Goal: Navigation & Orientation: Find specific page/section

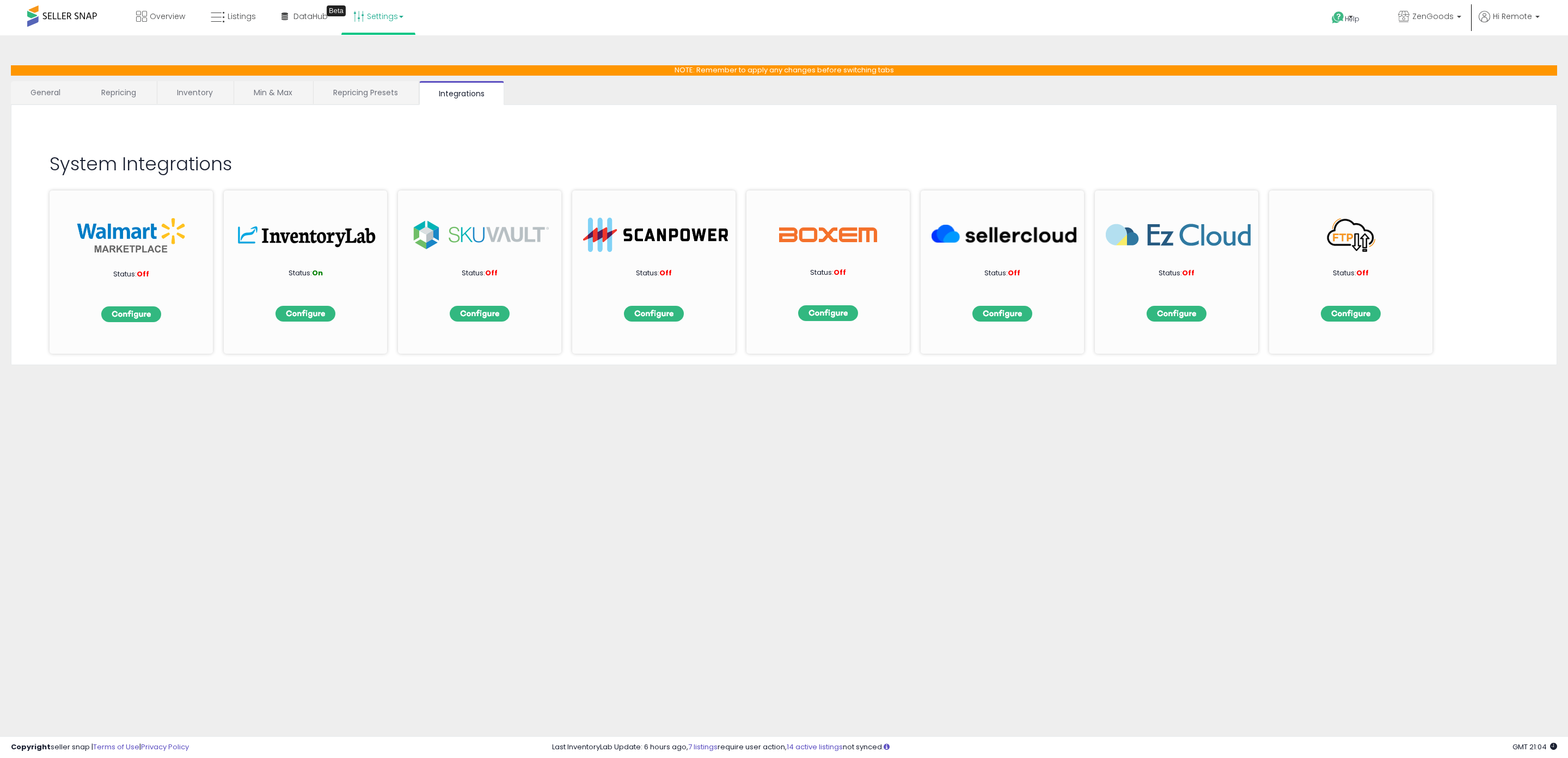
click at [384, 90] on link "Repricing Presets" at bounding box center [365, 93] width 104 height 23
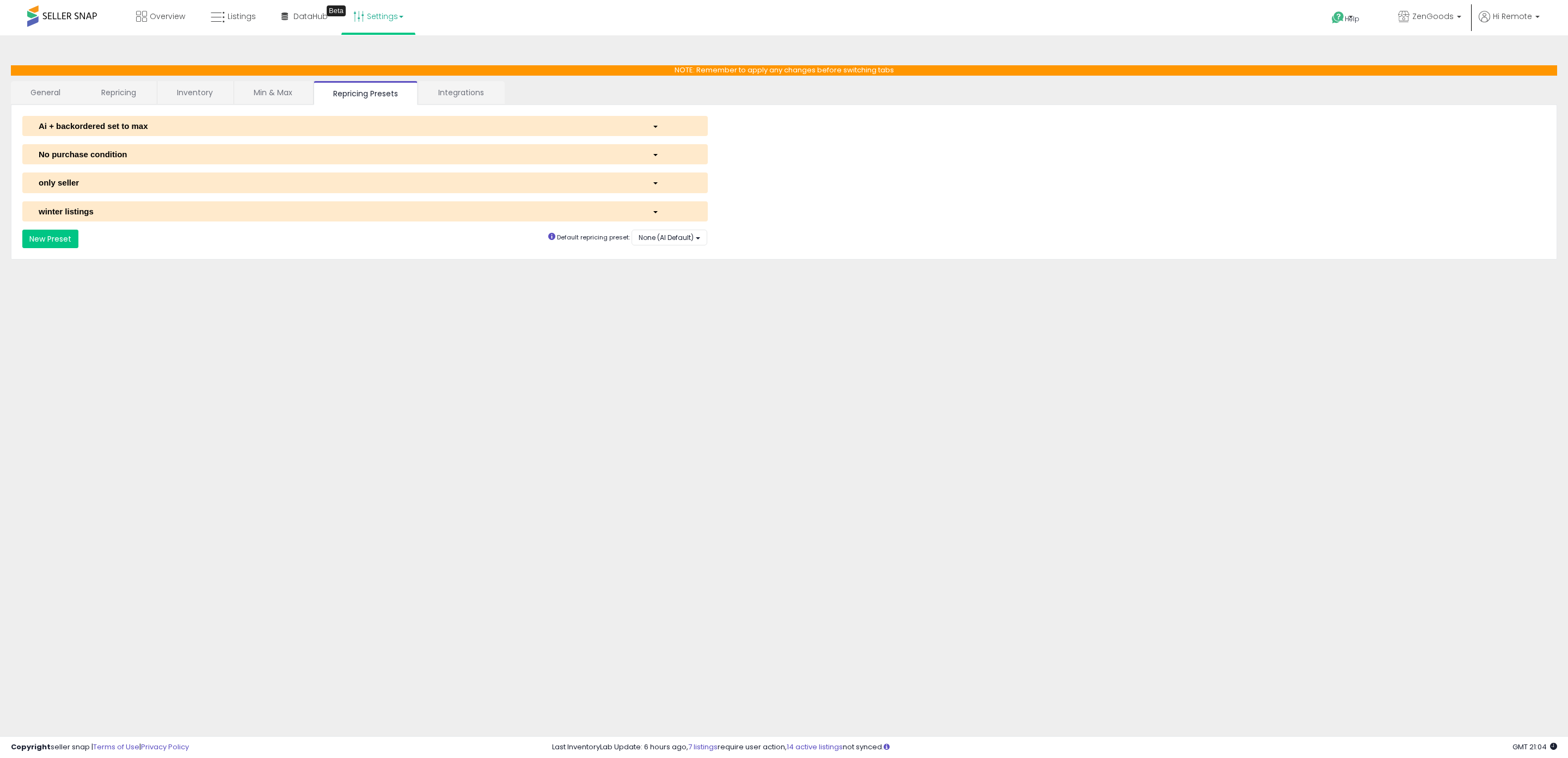
click at [286, 98] on link "Min & Max" at bounding box center [273, 93] width 78 height 23
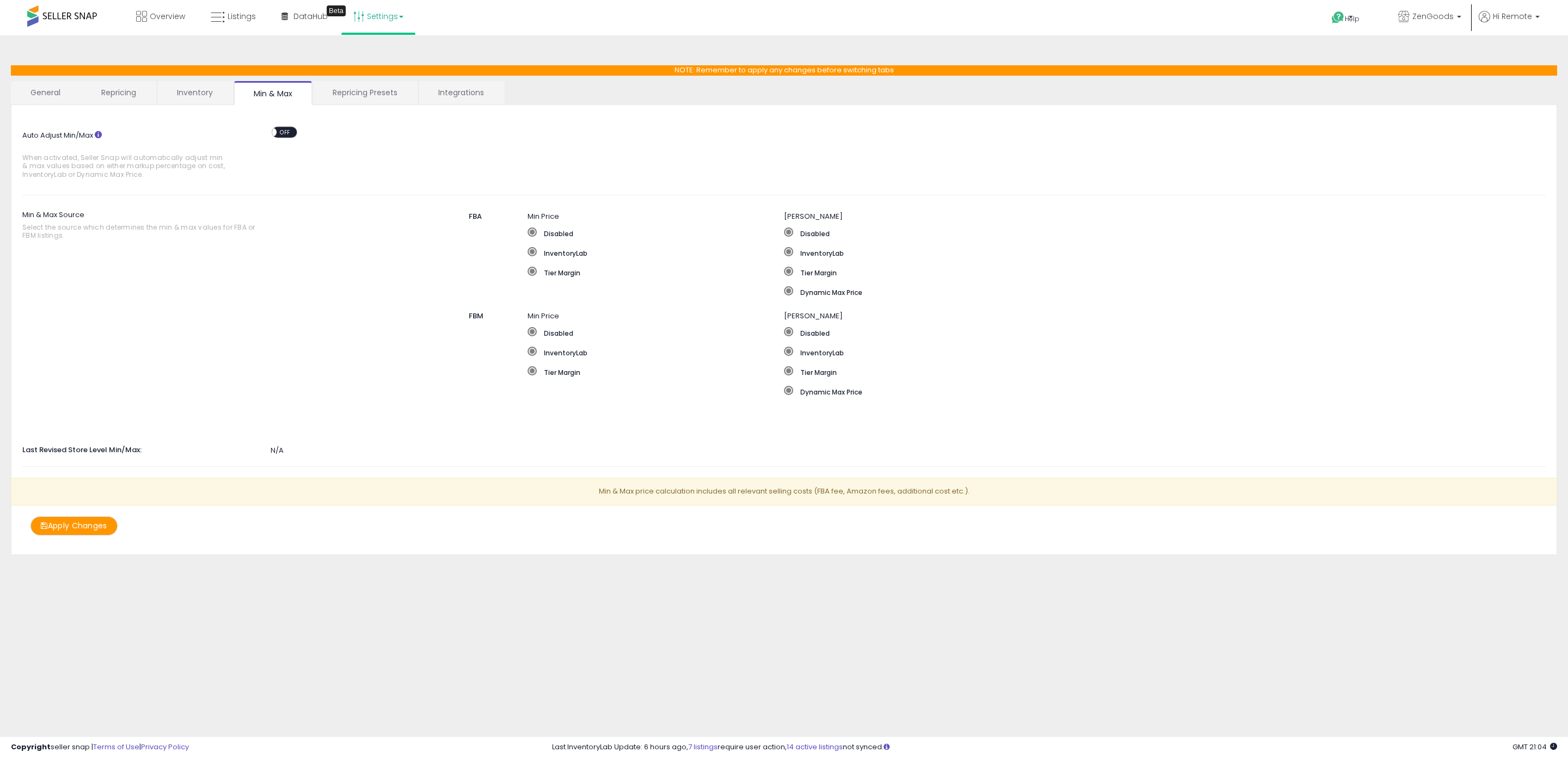
click at [208, 97] on link "Inventory" at bounding box center [195, 93] width 75 height 23
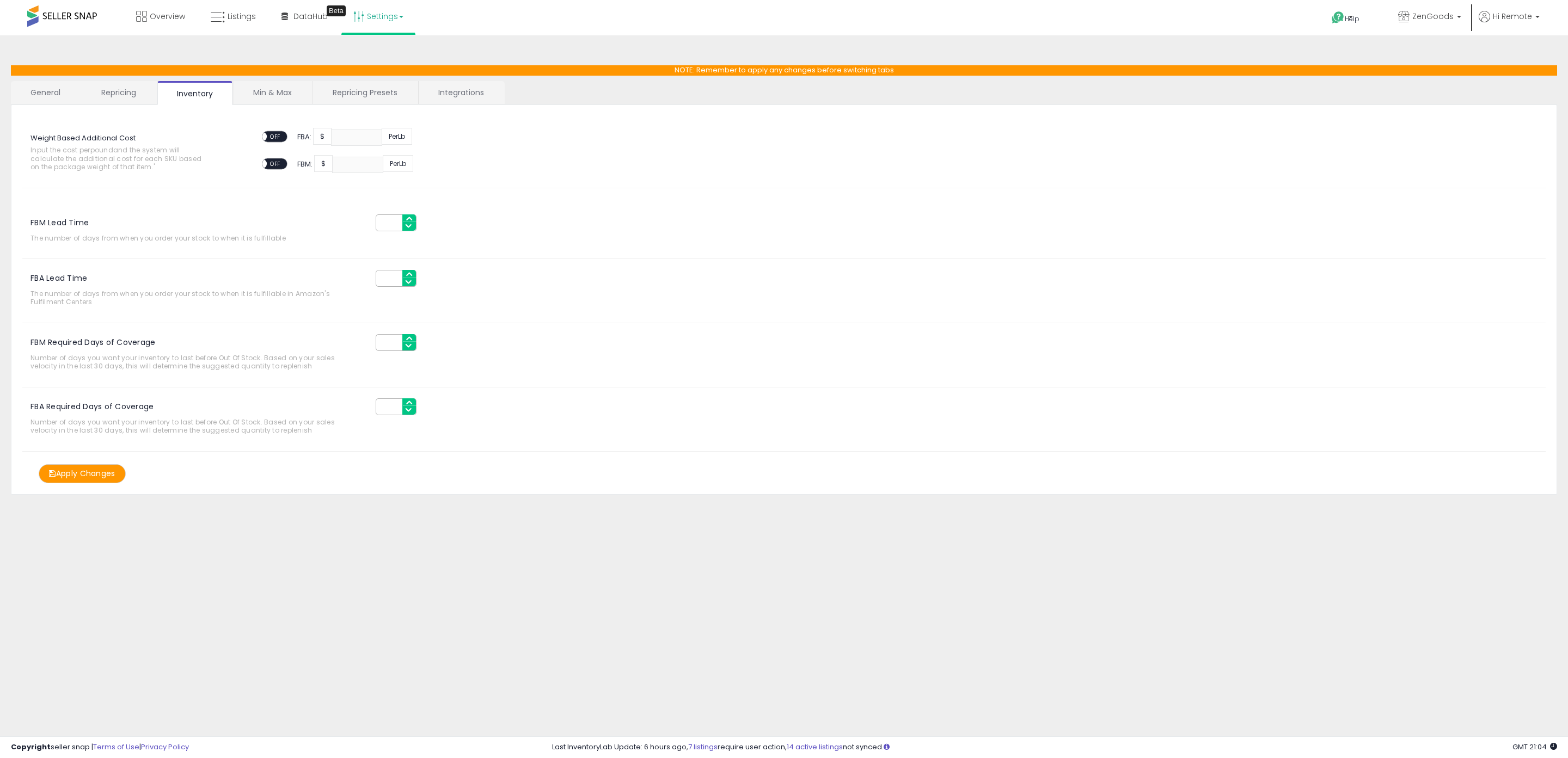
click at [118, 95] on link "Repricing" at bounding box center [119, 93] width 74 height 23
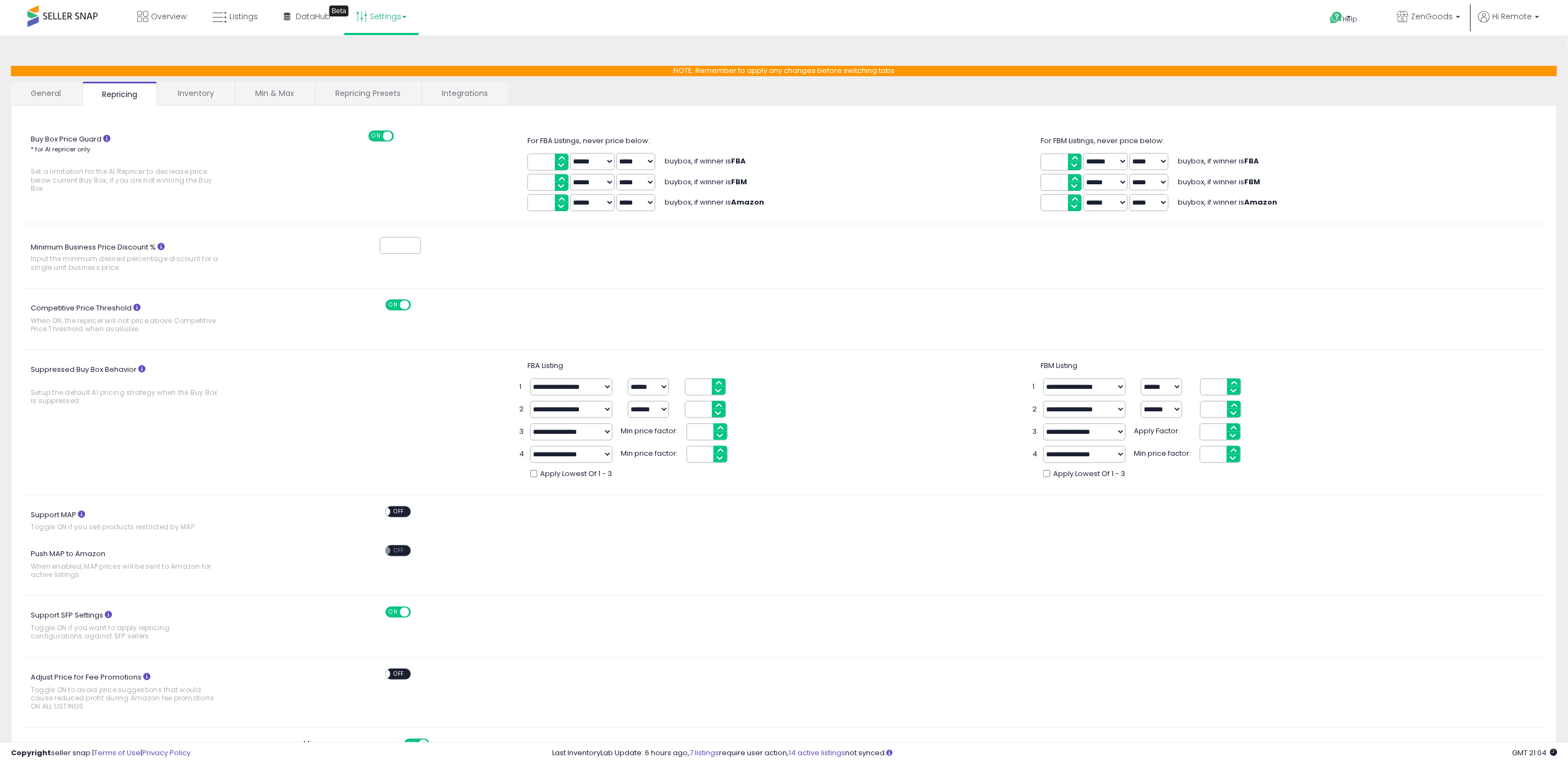
click at [50, 99] on link "General" at bounding box center [46, 93] width 70 height 23
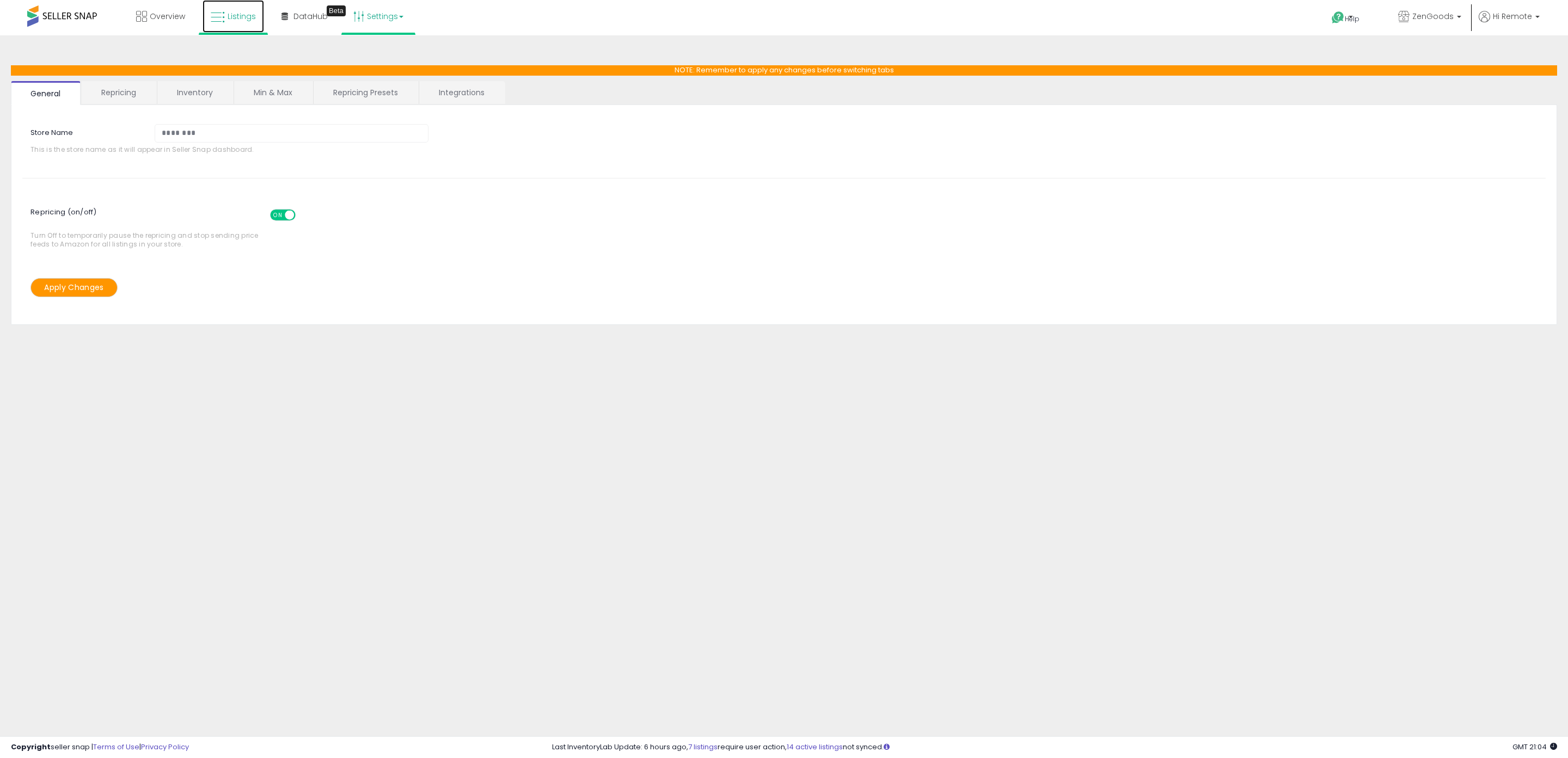
click at [249, 17] on span "Listings" at bounding box center [242, 16] width 28 height 11
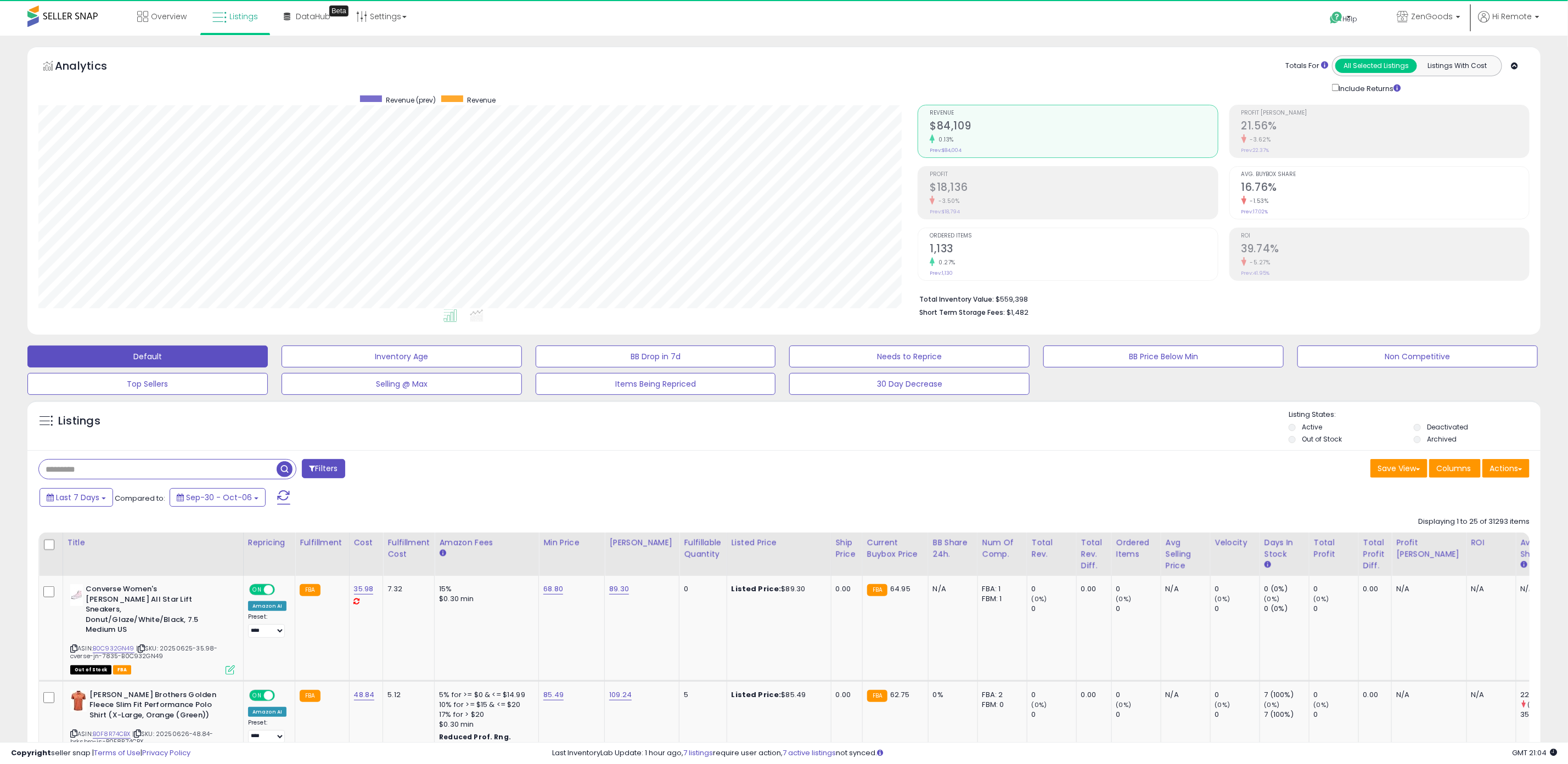
scroll to position [226, 879]
